Goal: Check status: Check status

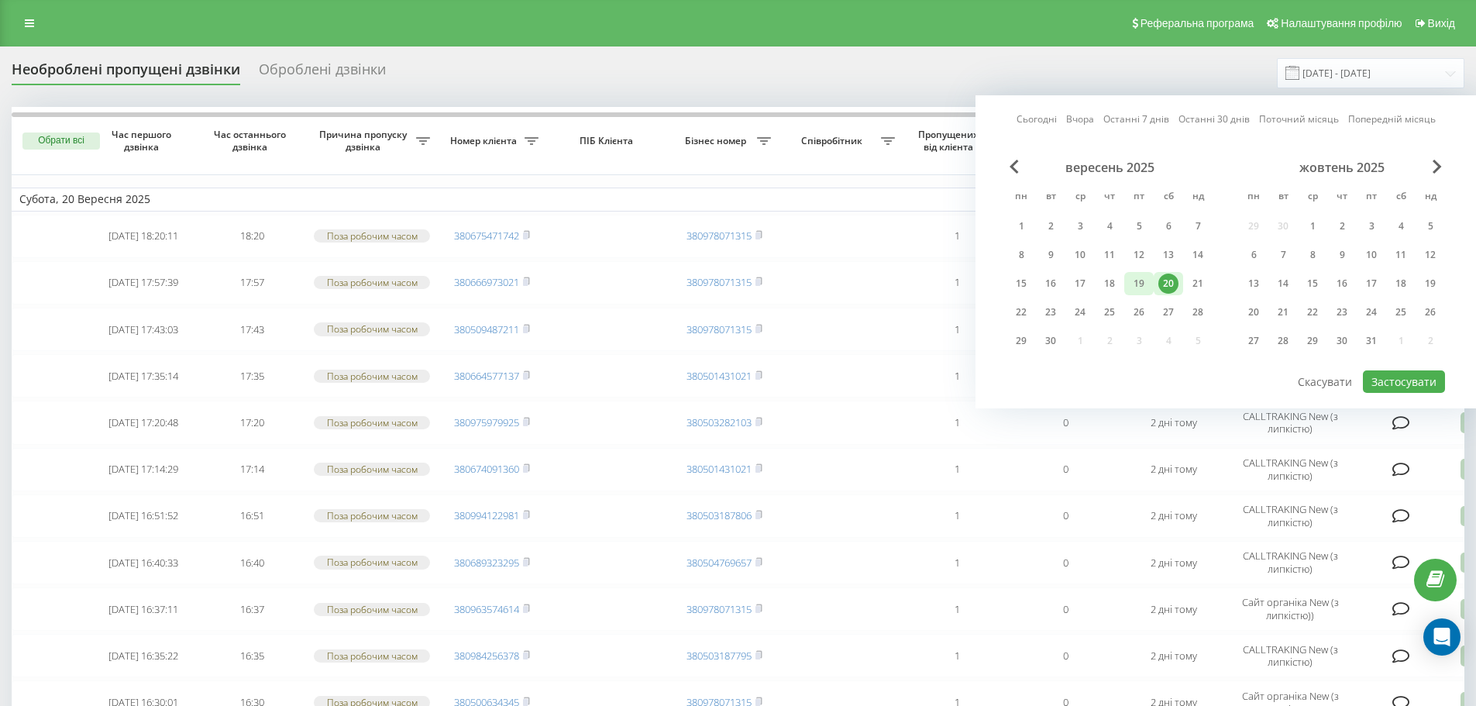
click at [1139, 286] on div "19" at bounding box center [1139, 283] width 20 height 20
click at [1174, 280] on div "20" at bounding box center [1168, 283] width 20 height 20
click at [1409, 376] on button "Застосувати" at bounding box center [1404, 381] width 82 height 22
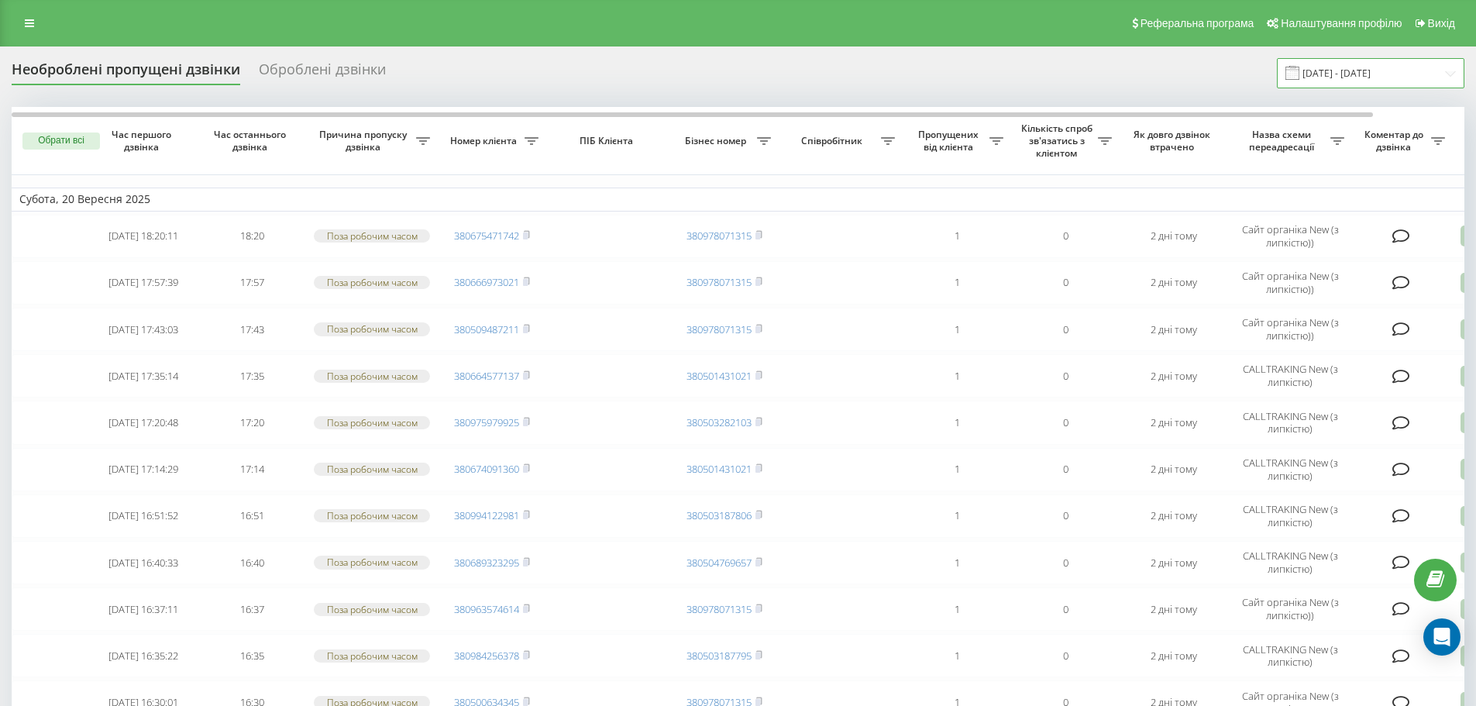
click at [1397, 65] on input "[DATE] - [DATE]" at bounding box center [1370, 73] width 187 height 30
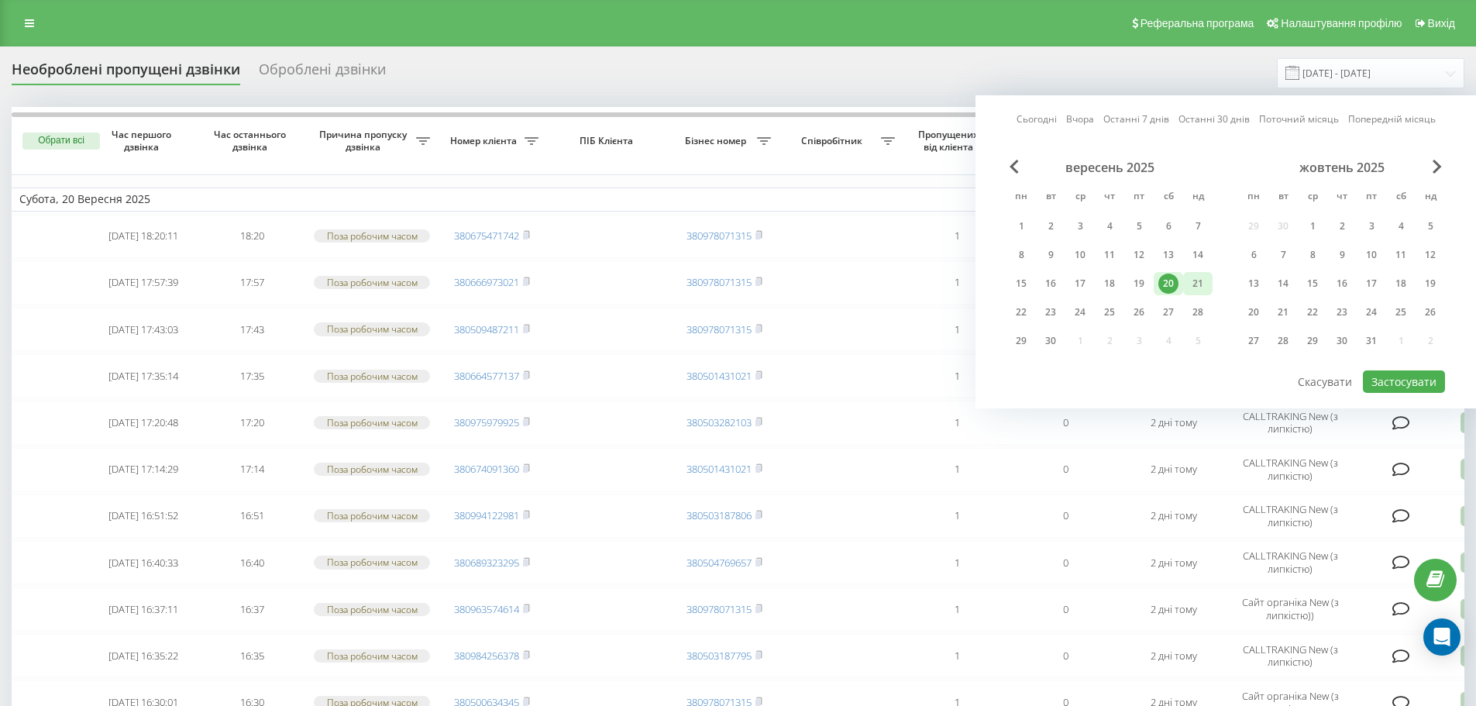
click at [1204, 284] on div "21" at bounding box center [1197, 283] width 20 height 20
click at [1440, 380] on button "Застосувати" at bounding box center [1404, 381] width 82 height 22
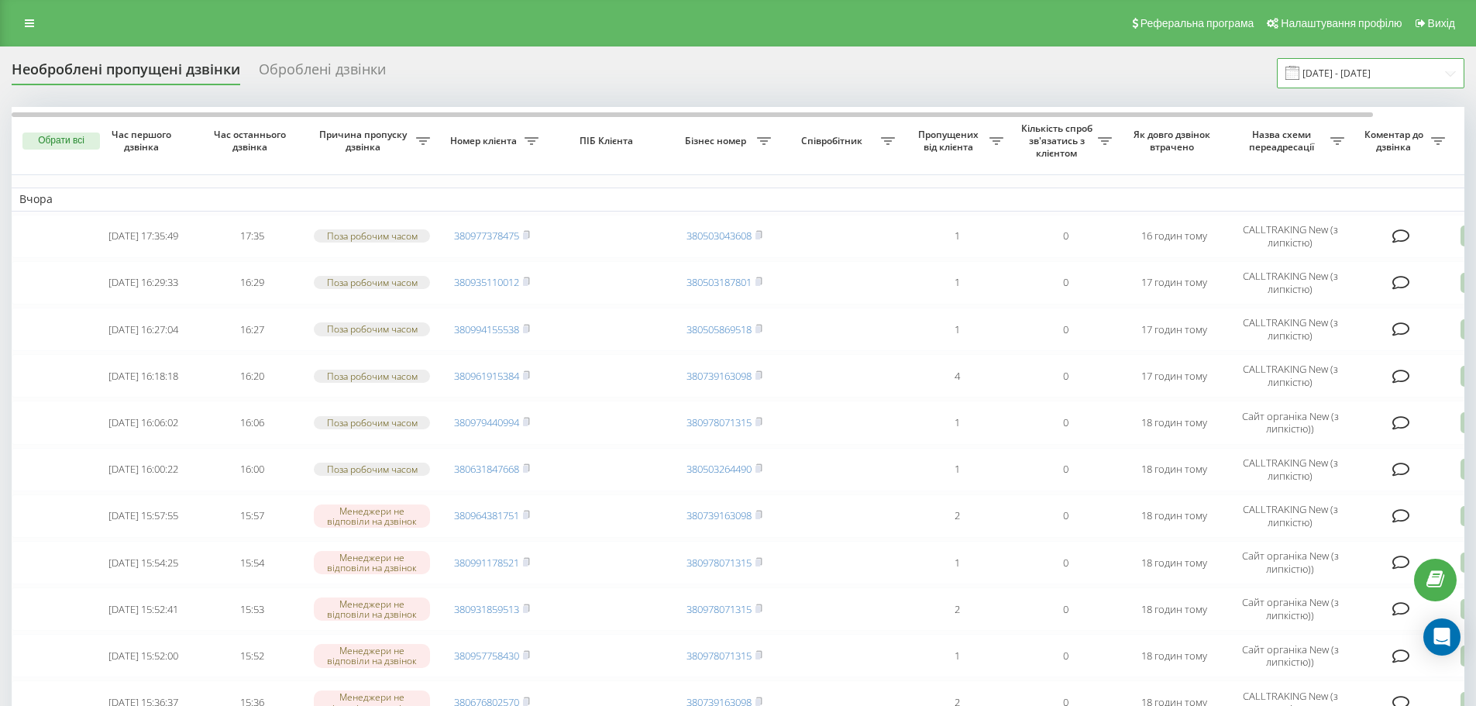
click at [1400, 77] on input "[DATE] - [DATE]" at bounding box center [1370, 73] width 187 height 30
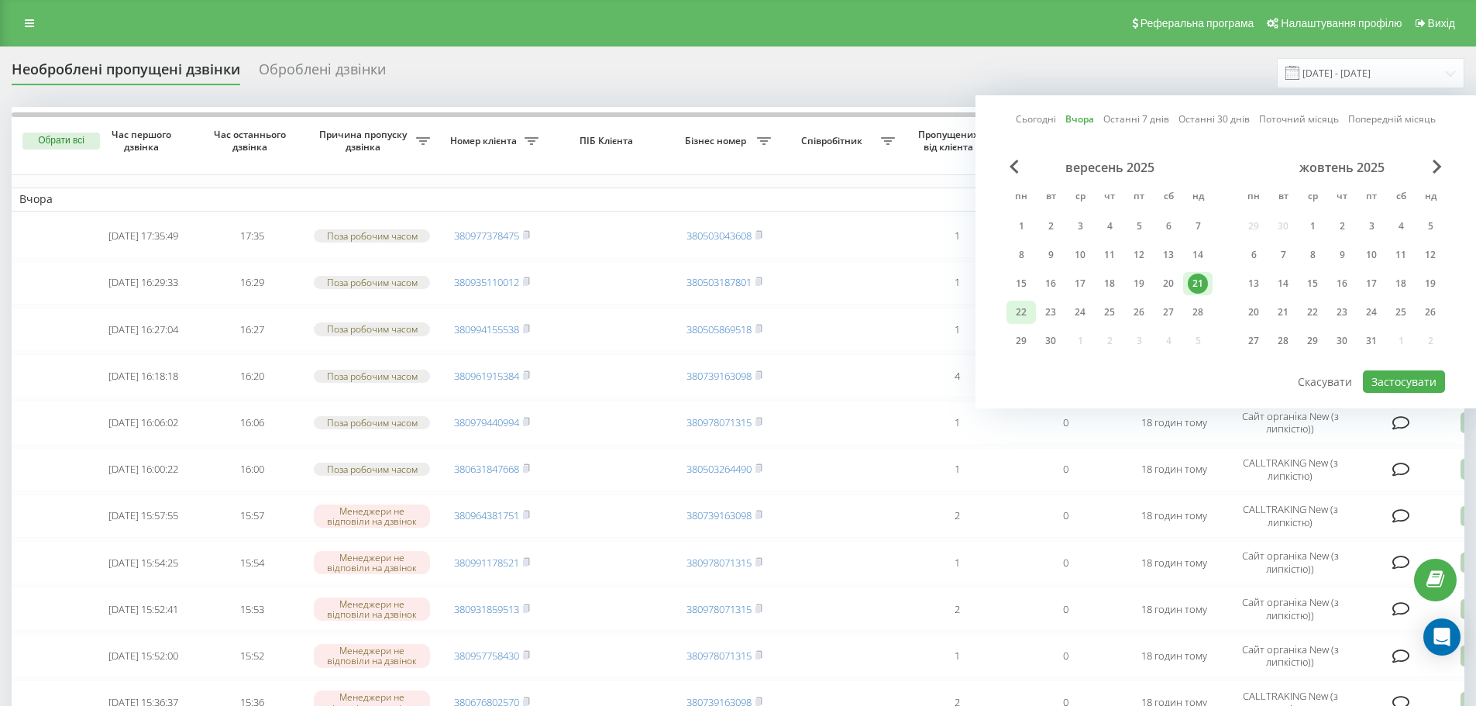
click at [1019, 312] on div "22" at bounding box center [1021, 312] width 20 height 20
click at [1443, 380] on button "Застосувати" at bounding box center [1404, 381] width 82 height 22
type input "[DATE] - [DATE]"
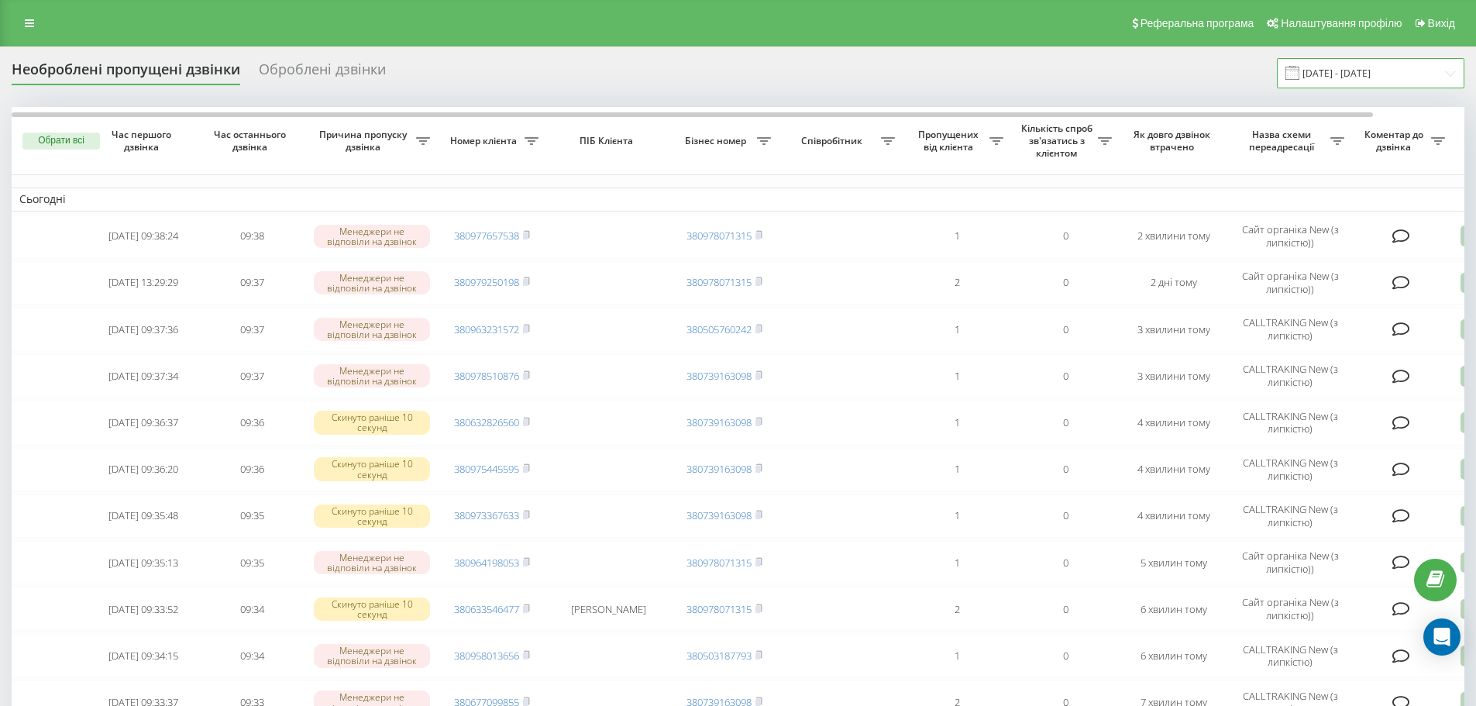
click at [1353, 61] on input "[DATE] - [DATE]" at bounding box center [1370, 73] width 187 height 30
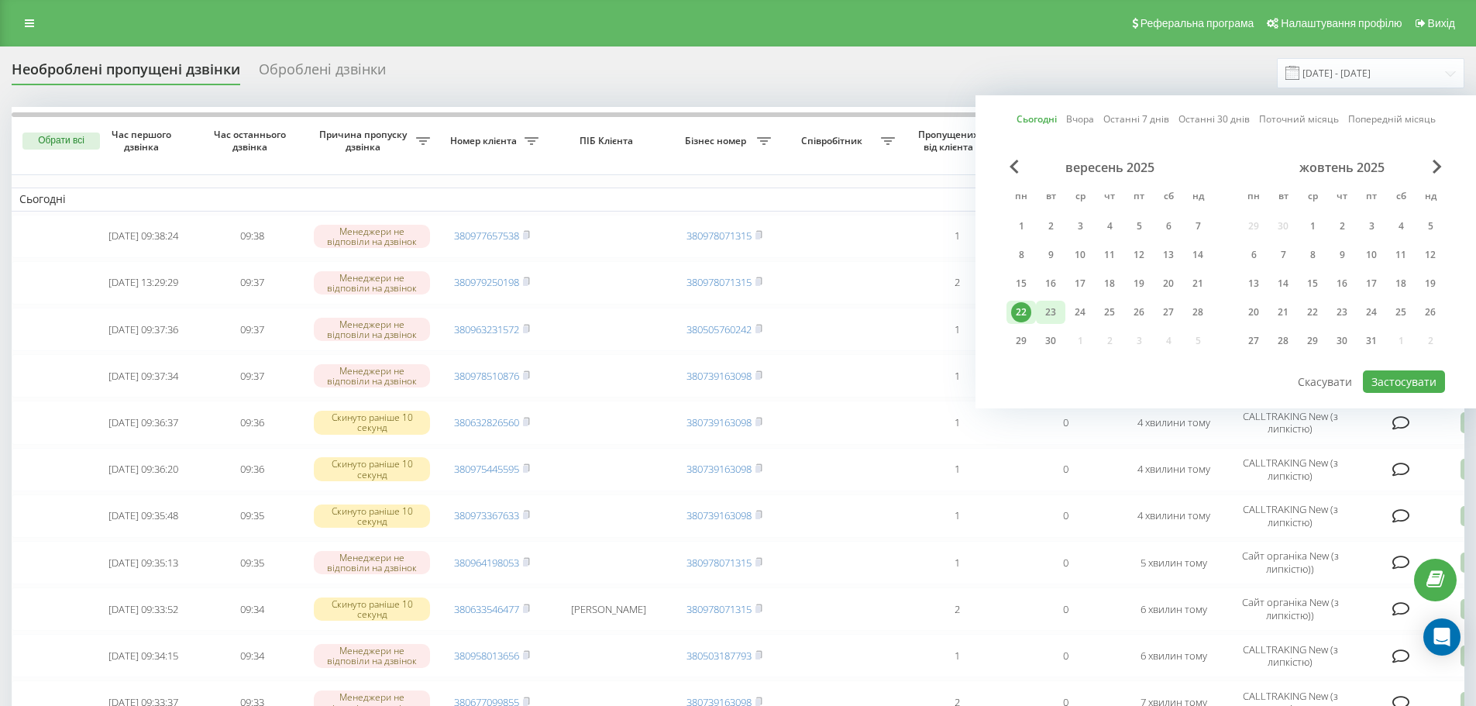
click at [1061, 301] on div "23" at bounding box center [1050, 312] width 29 height 23
click at [1031, 315] on div "22" at bounding box center [1020, 312] width 29 height 23
click at [1418, 382] on button "Застосувати" at bounding box center [1404, 381] width 82 height 22
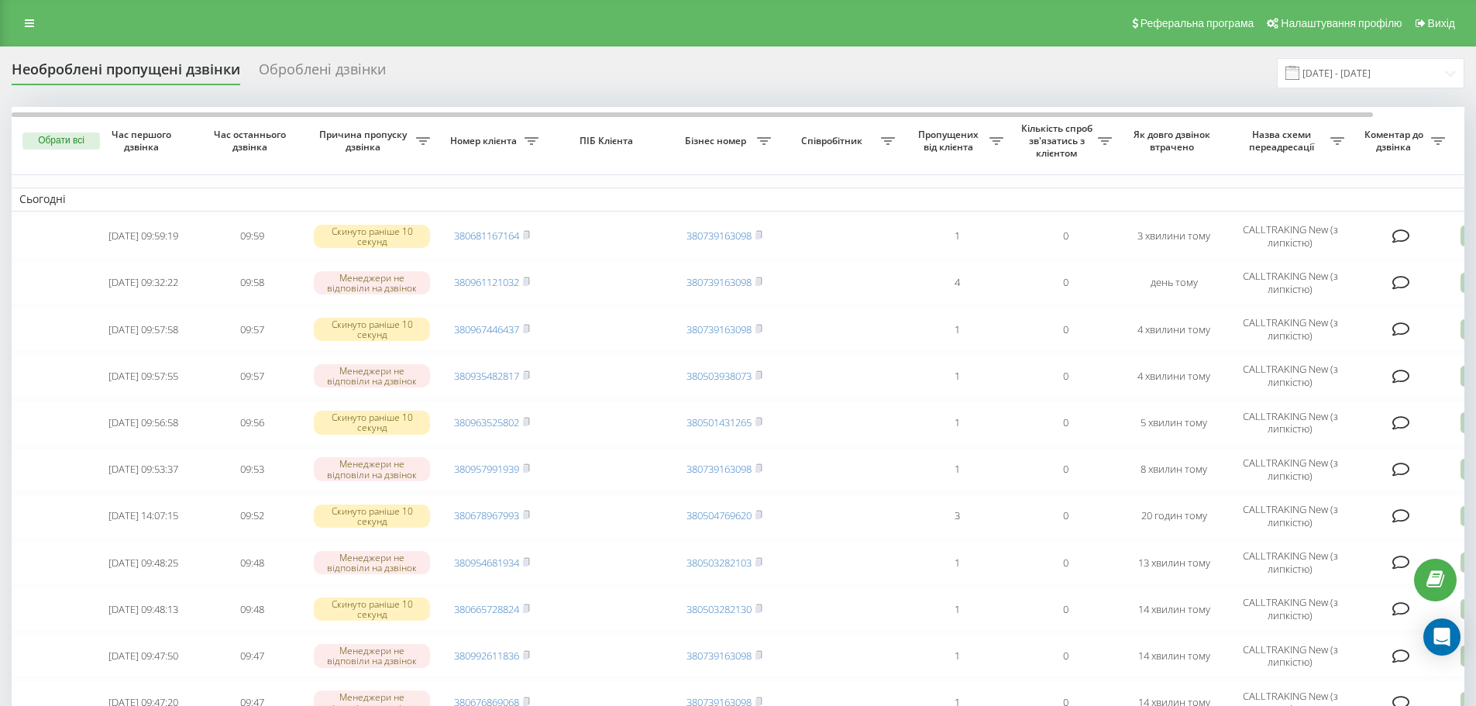
click at [1364, 64] on input "[DATE] - [DATE]" at bounding box center [1370, 73] width 187 height 30
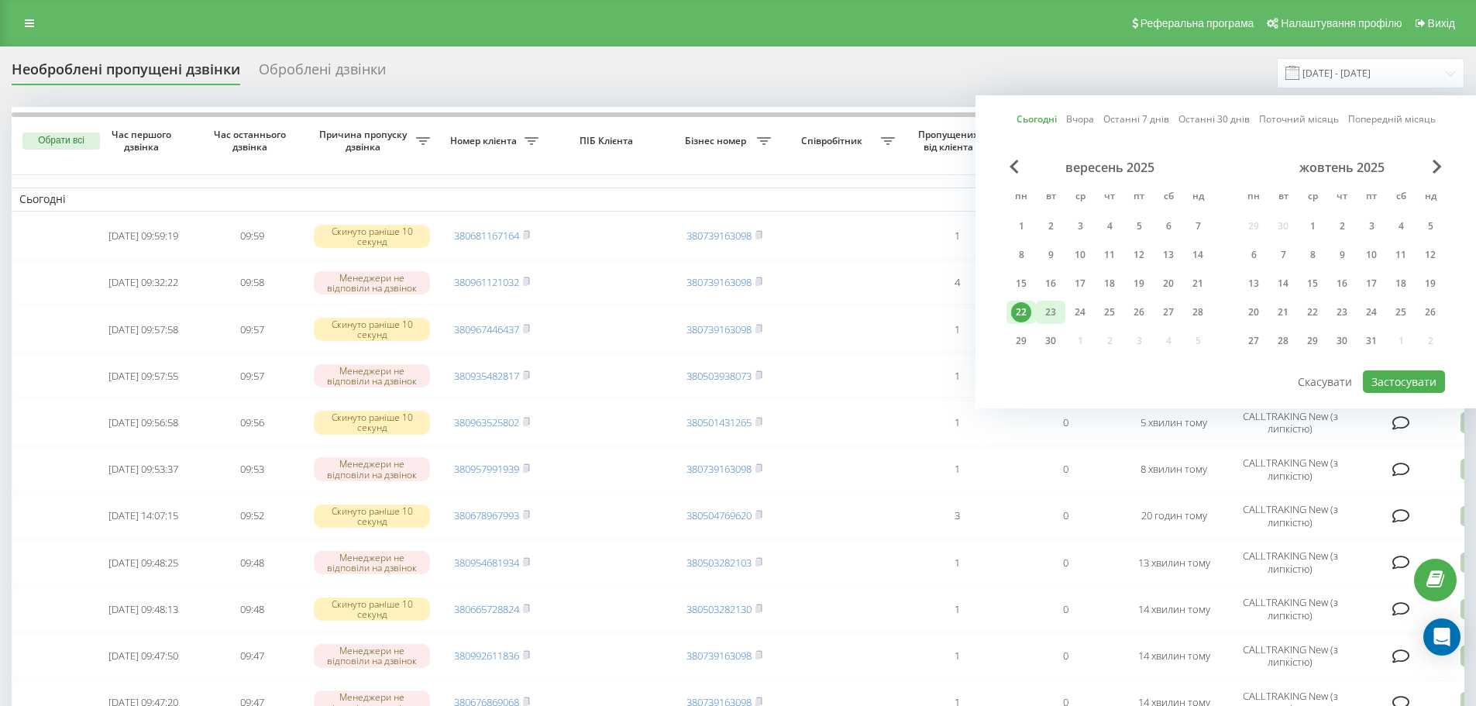
click at [1060, 311] on div "23" at bounding box center [1050, 312] width 29 height 23
click at [1028, 319] on div "22" at bounding box center [1021, 312] width 20 height 20
click at [1420, 380] on button "Застосувати" at bounding box center [1404, 381] width 82 height 22
